Goal: Task Accomplishment & Management: Manage account settings

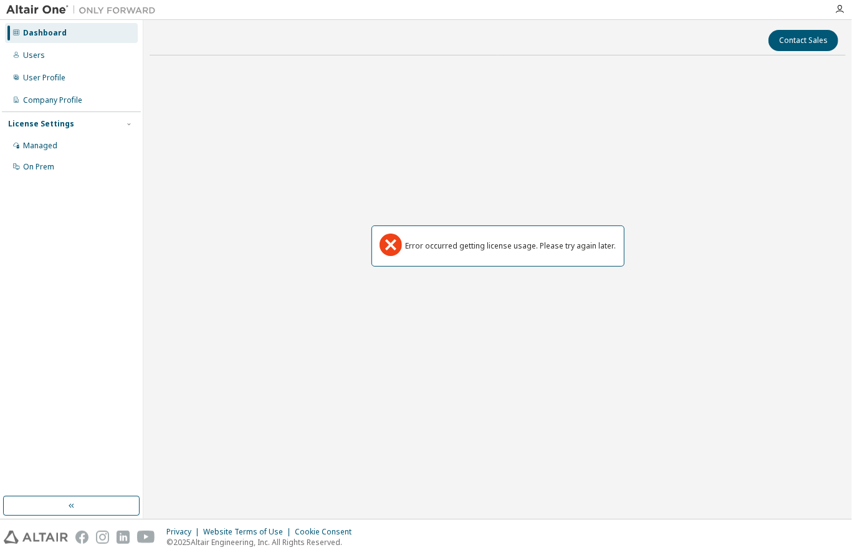
click at [39, 38] on div "Dashboard" at bounding box center [71, 33] width 133 height 20
click at [31, 55] on div "Users" at bounding box center [34, 55] width 22 height 10
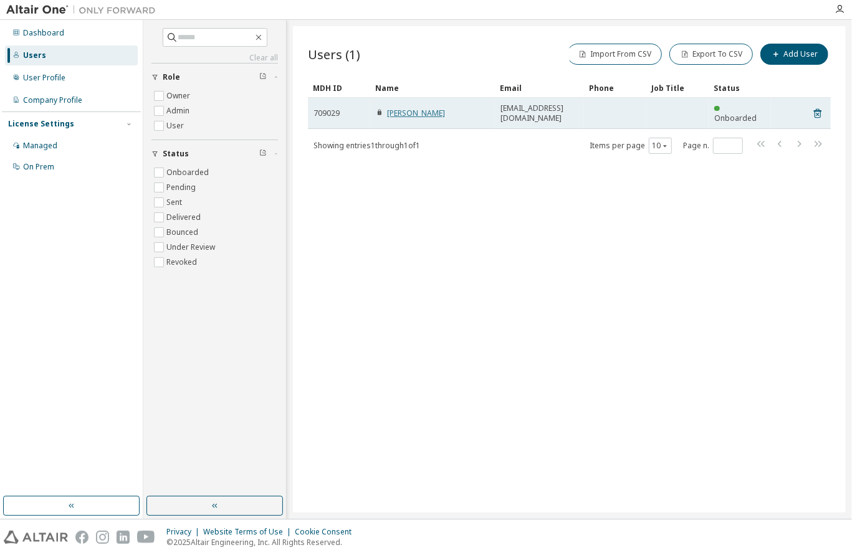
click at [437, 110] on link "Kristina Kolesnikova" at bounding box center [416, 113] width 58 height 11
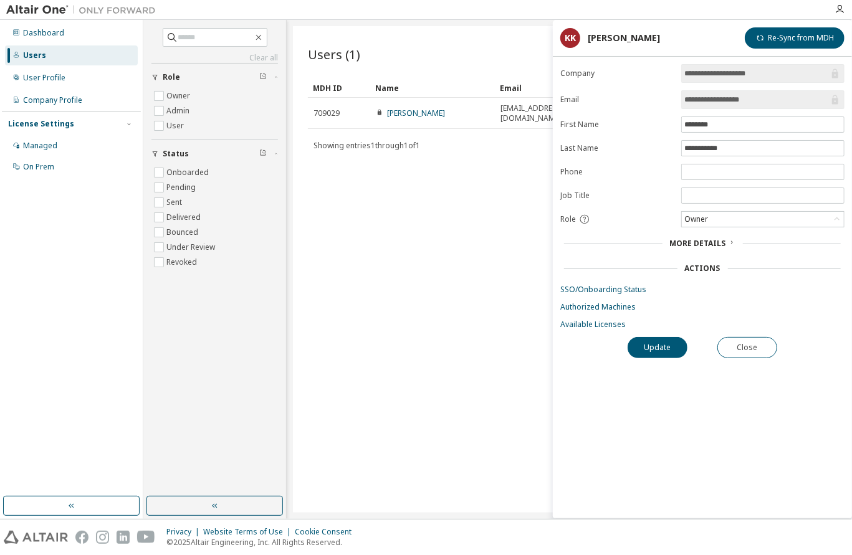
click at [678, 391] on div "**********" at bounding box center [702, 291] width 299 height 454
click at [738, 347] on button "Close" at bounding box center [747, 347] width 60 height 21
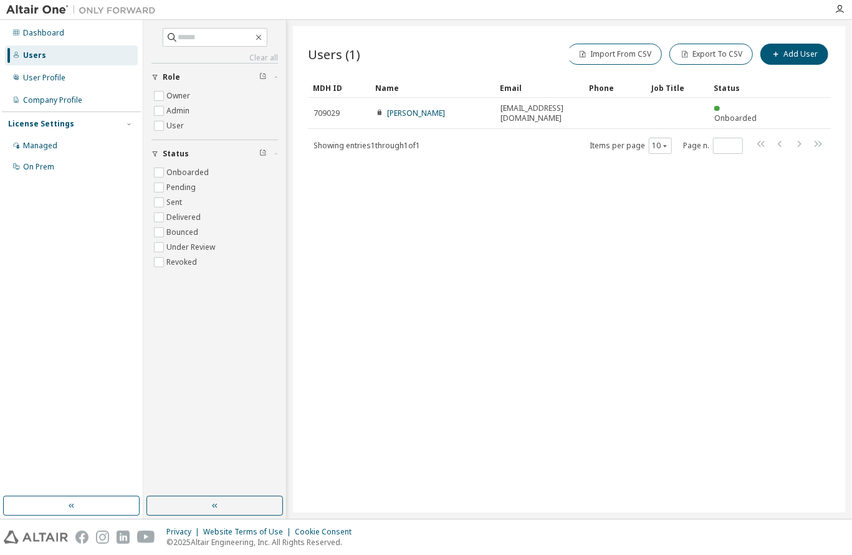
click at [57, 67] on div "Dashboard Users User Profile Company Profile License Settings Managed On Prem" at bounding box center [71, 100] width 139 height 156
click at [57, 73] on div "User Profile" at bounding box center [44, 78] width 42 height 10
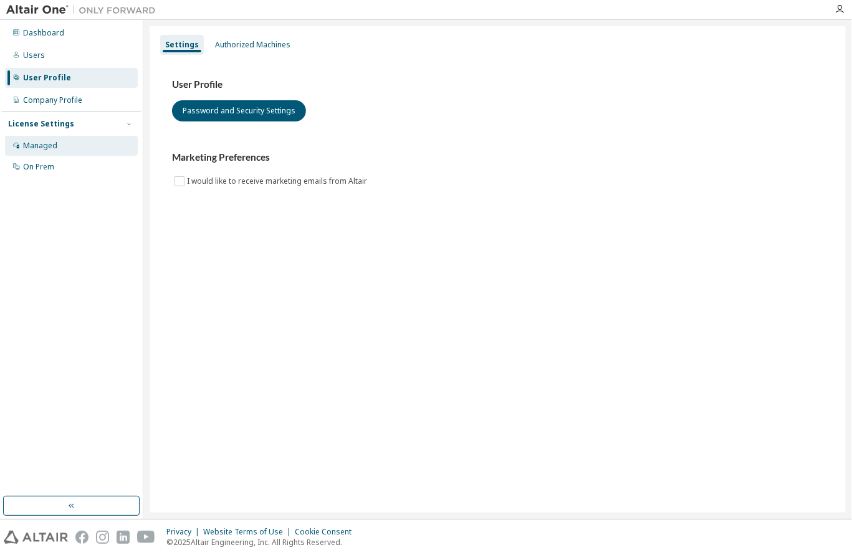
click at [51, 152] on div "Managed" at bounding box center [71, 146] width 133 height 20
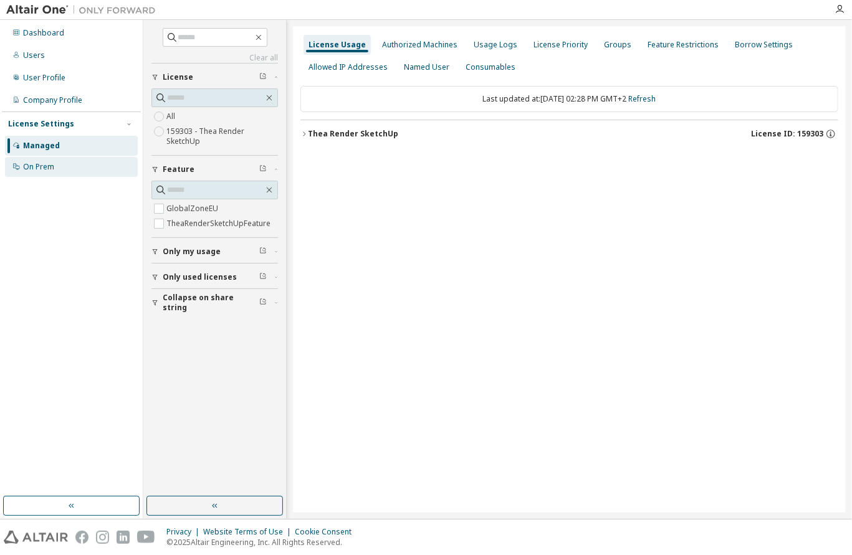
click at [45, 166] on div "On Prem" at bounding box center [38, 167] width 31 height 10
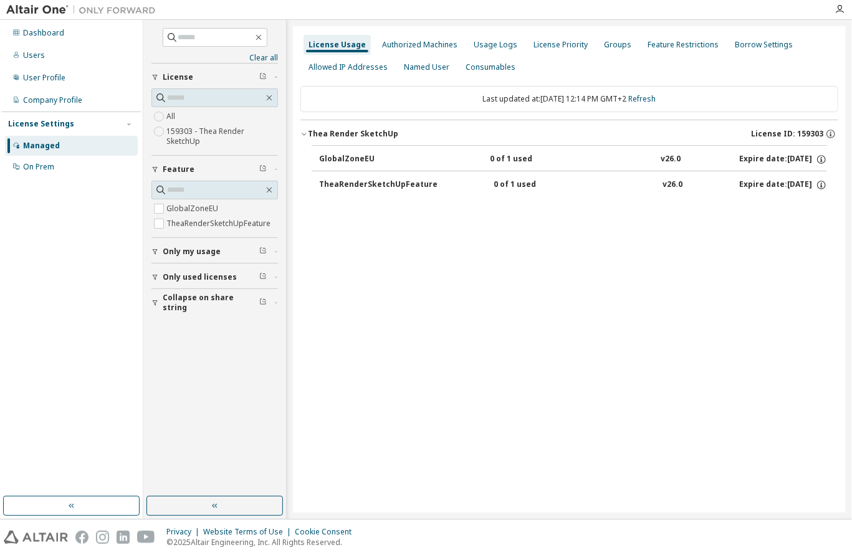
click at [470, 252] on div "License Usage Authorized Machines Usage Logs License Priority Groups Feature Re…" at bounding box center [569, 269] width 553 height 487
click at [378, 181] on div "TheaRenderSketchUpFeature" at bounding box center [378, 185] width 118 height 11
click at [402, 158] on div "GlobalZoneEU" at bounding box center [375, 159] width 112 height 11
click at [828, 158] on div "GlobalZoneEU 0 of 1 used v26.0 Expire date: [DATE] TheaRenderSketchUpFeature 0 …" at bounding box center [569, 173] width 538 height 56
click at [824, 159] on icon "button" at bounding box center [821, 159] width 11 height 11
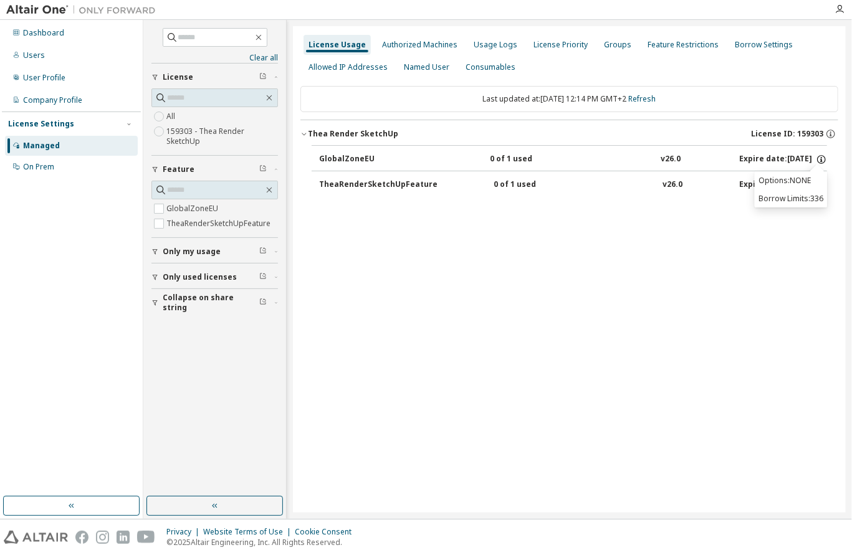
click at [824, 159] on icon "button" at bounding box center [821, 159] width 11 height 11
click at [760, 190] on button "TheaRenderSketchUpFeature 0 of 1 used v26.0 Expire date: [DATE]" at bounding box center [573, 184] width 508 height 27
click at [763, 160] on div "Expire date: [DATE]" at bounding box center [783, 159] width 88 height 11
